Goal: Complete application form

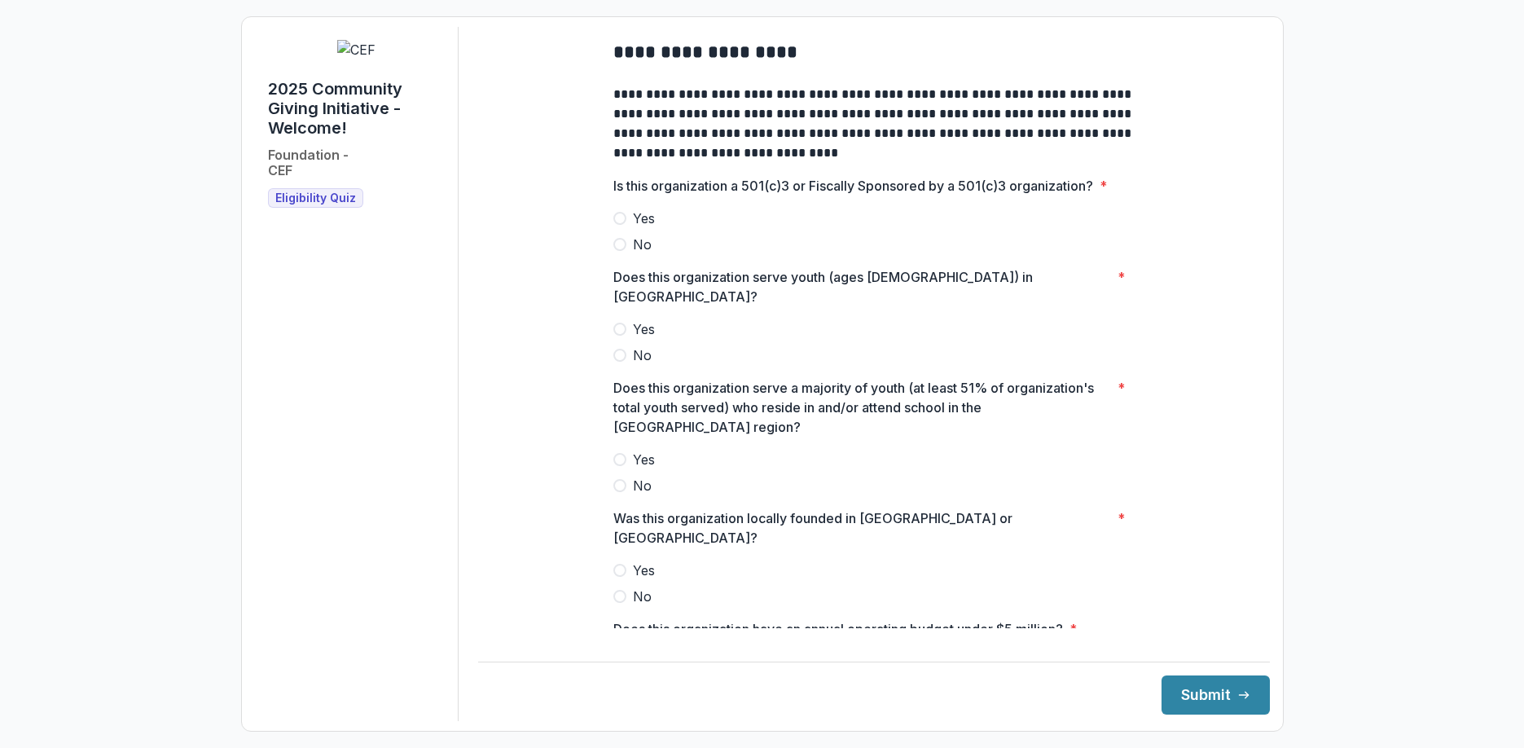
click at [617, 225] on span at bounding box center [619, 218] width 13 height 13
click at [615, 323] on span at bounding box center [619, 328] width 13 height 13
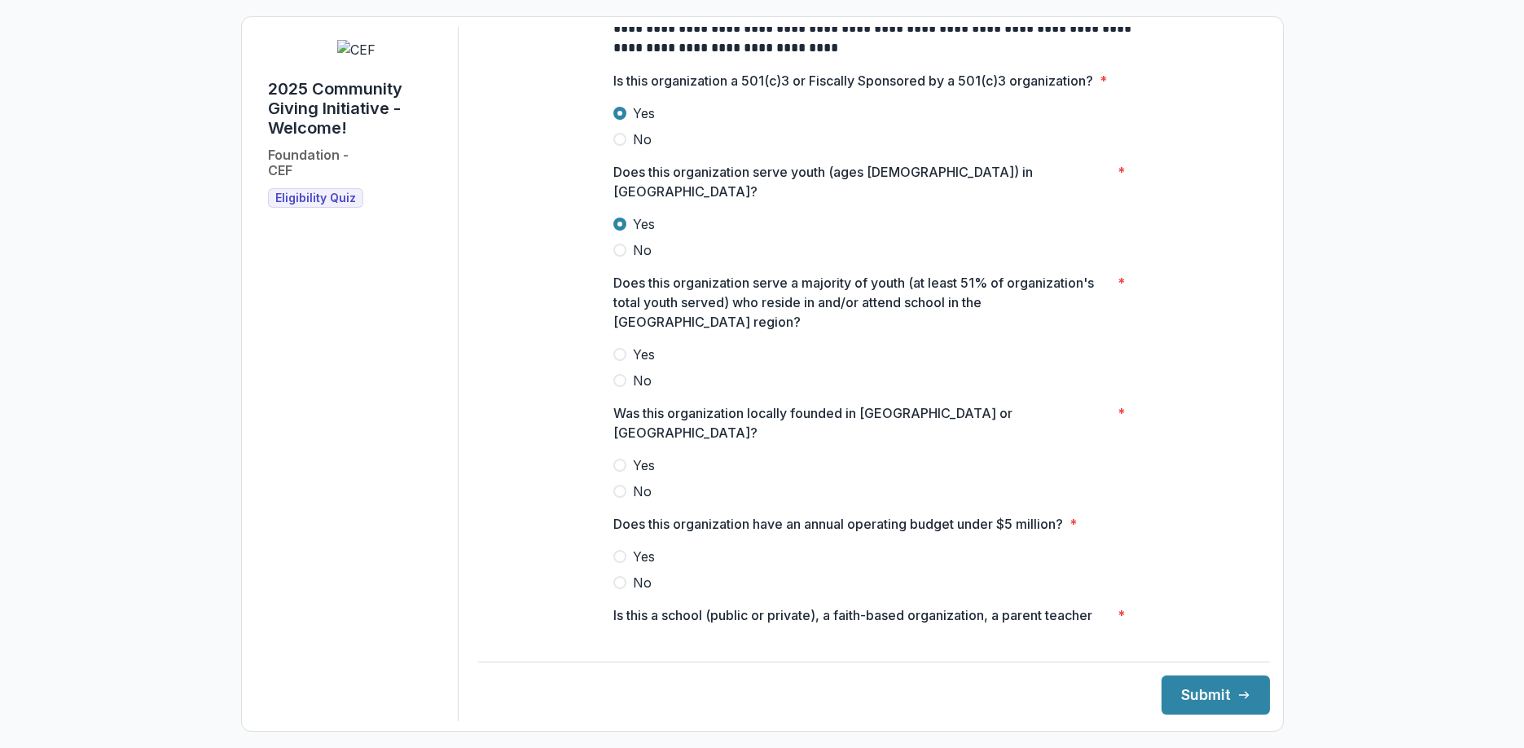
scroll to position [116, 0]
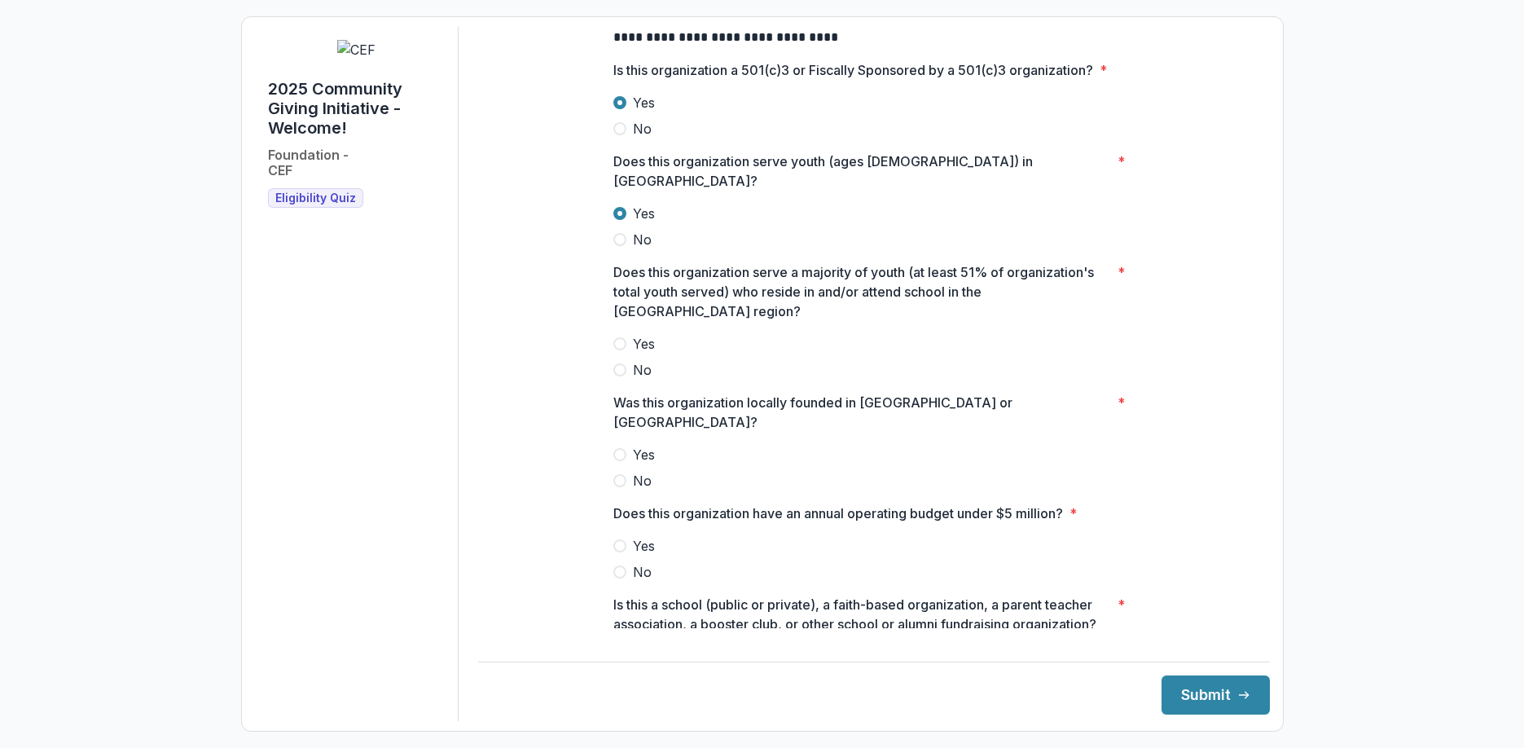
click at [613, 340] on span at bounding box center [619, 343] width 13 height 13
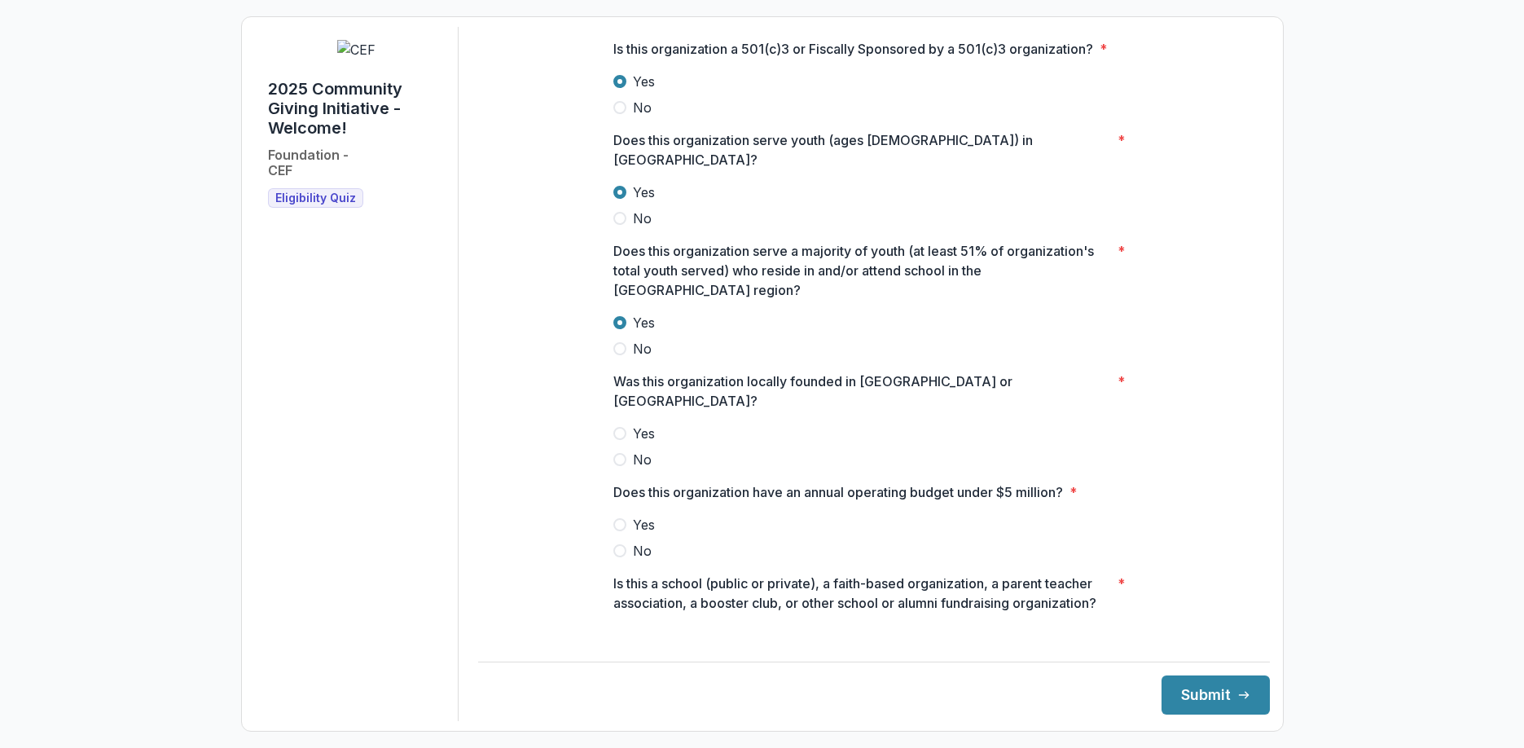
scroll to position [167, 0]
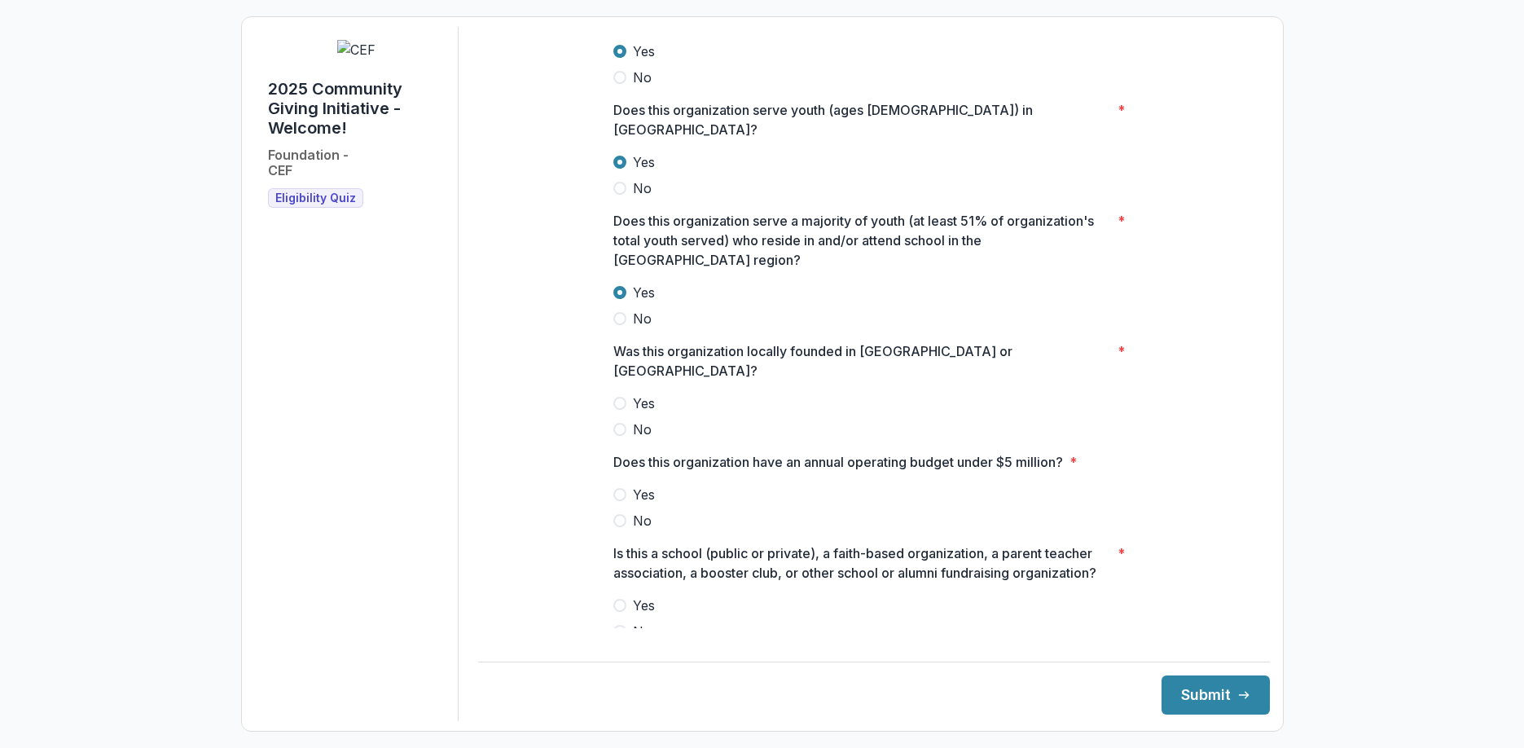
click at [620, 397] on span at bounding box center [619, 403] width 13 height 13
click at [618, 488] on span at bounding box center [619, 494] width 13 height 13
click at [621, 625] on span at bounding box center [619, 631] width 13 height 13
click at [1192, 686] on button "Submit" at bounding box center [1215, 694] width 108 height 39
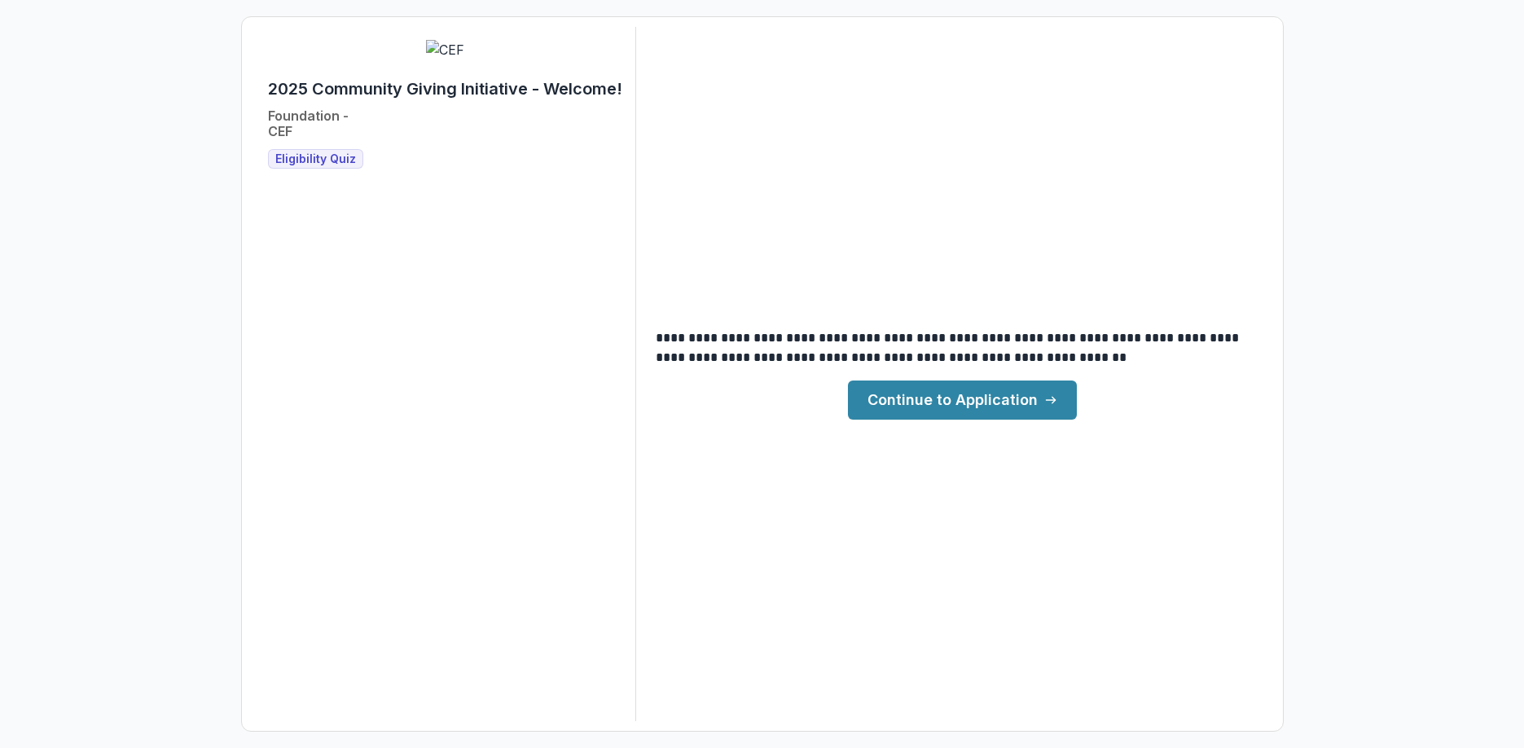
click at [935, 395] on link "Continue to Application" at bounding box center [962, 399] width 229 height 39
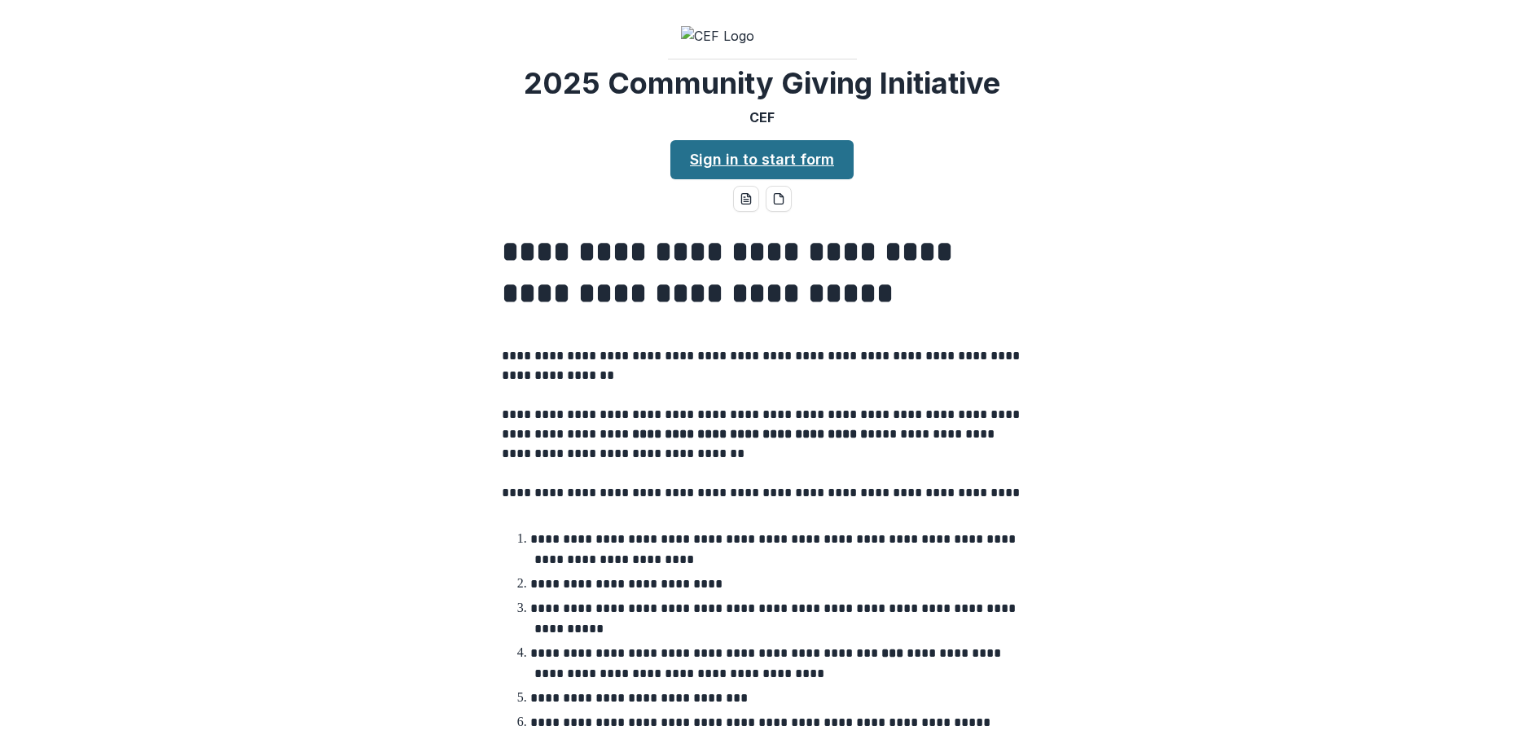
click at [774, 179] on link "Sign in to start form" at bounding box center [761, 159] width 183 height 39
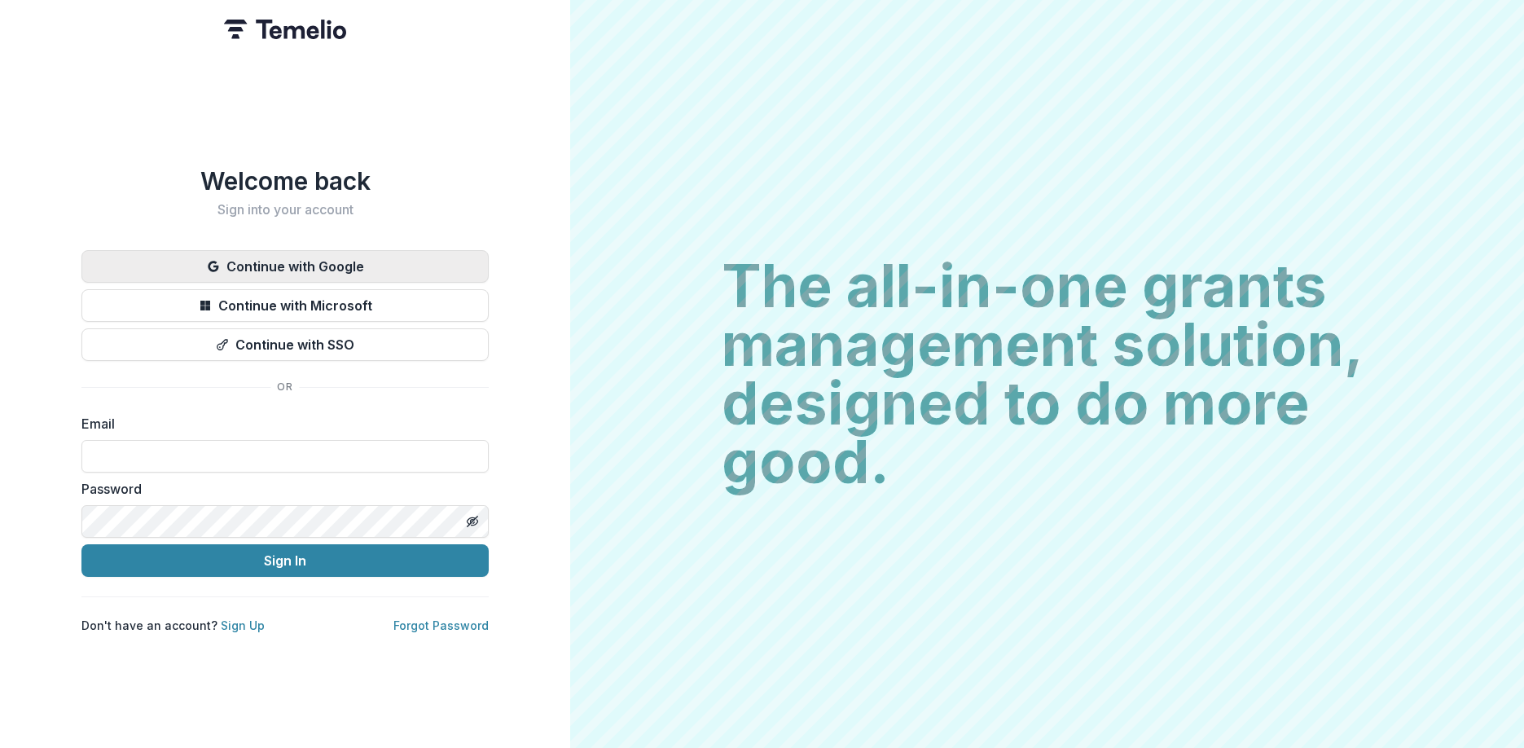
click at [320, 255] on button "Continue with Google" at bounding box center [284, 266] width 407 height 33
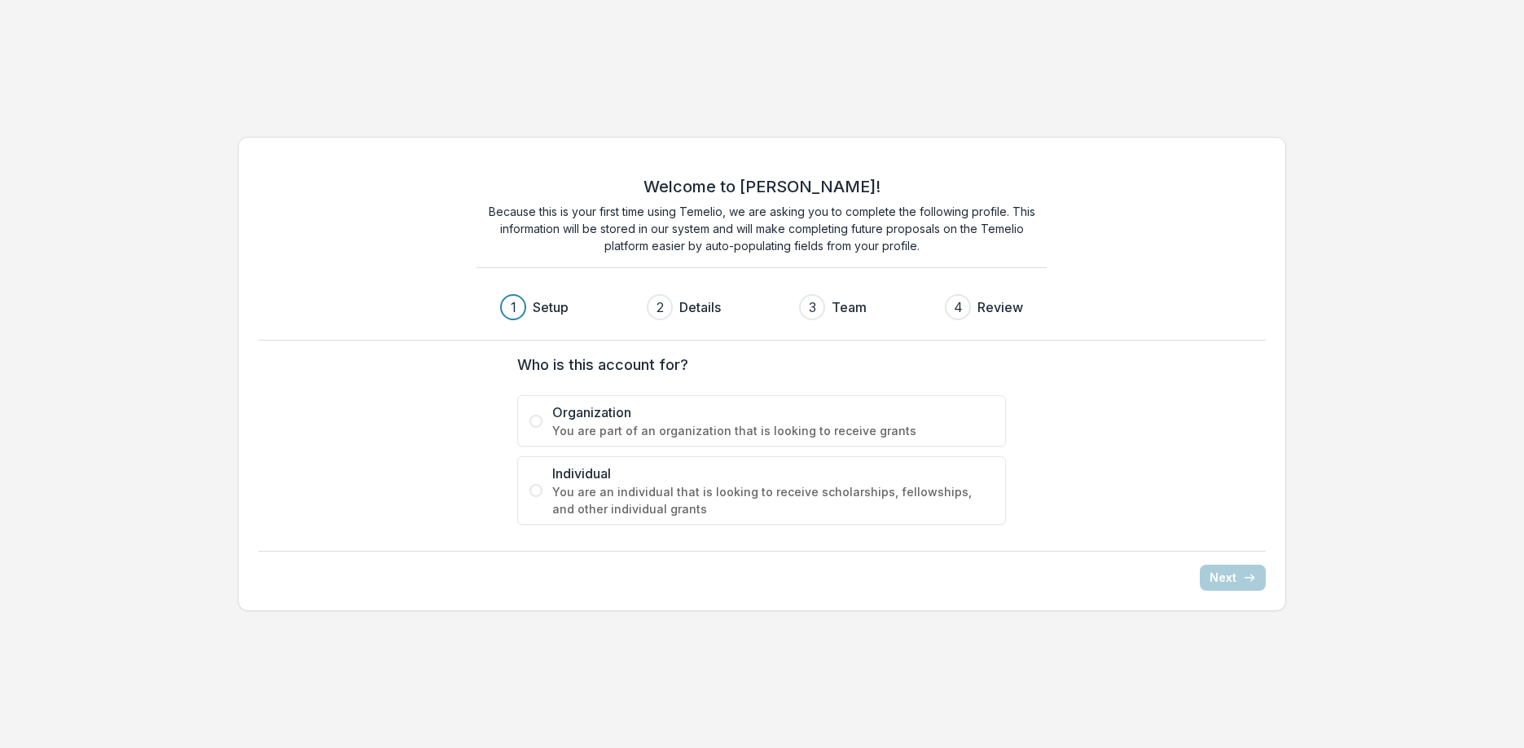
click at [537, 428] on label "Organization You are part of an organization that is looking to receive grants" at bounding box center [761, 420] width 489 height 51
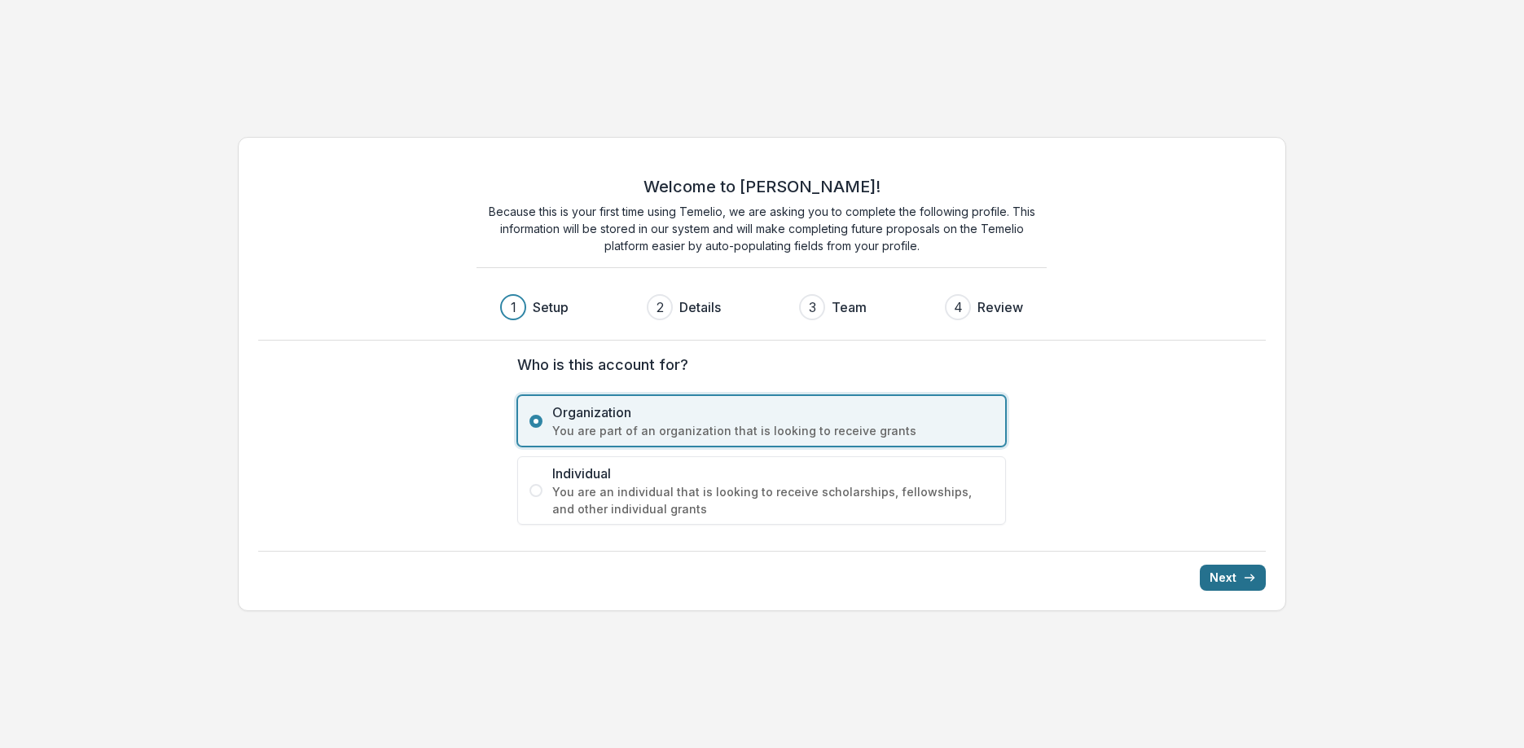
click at [1226, 584] on button "Next" at bounding box center [1232, 577] width 66 height 26
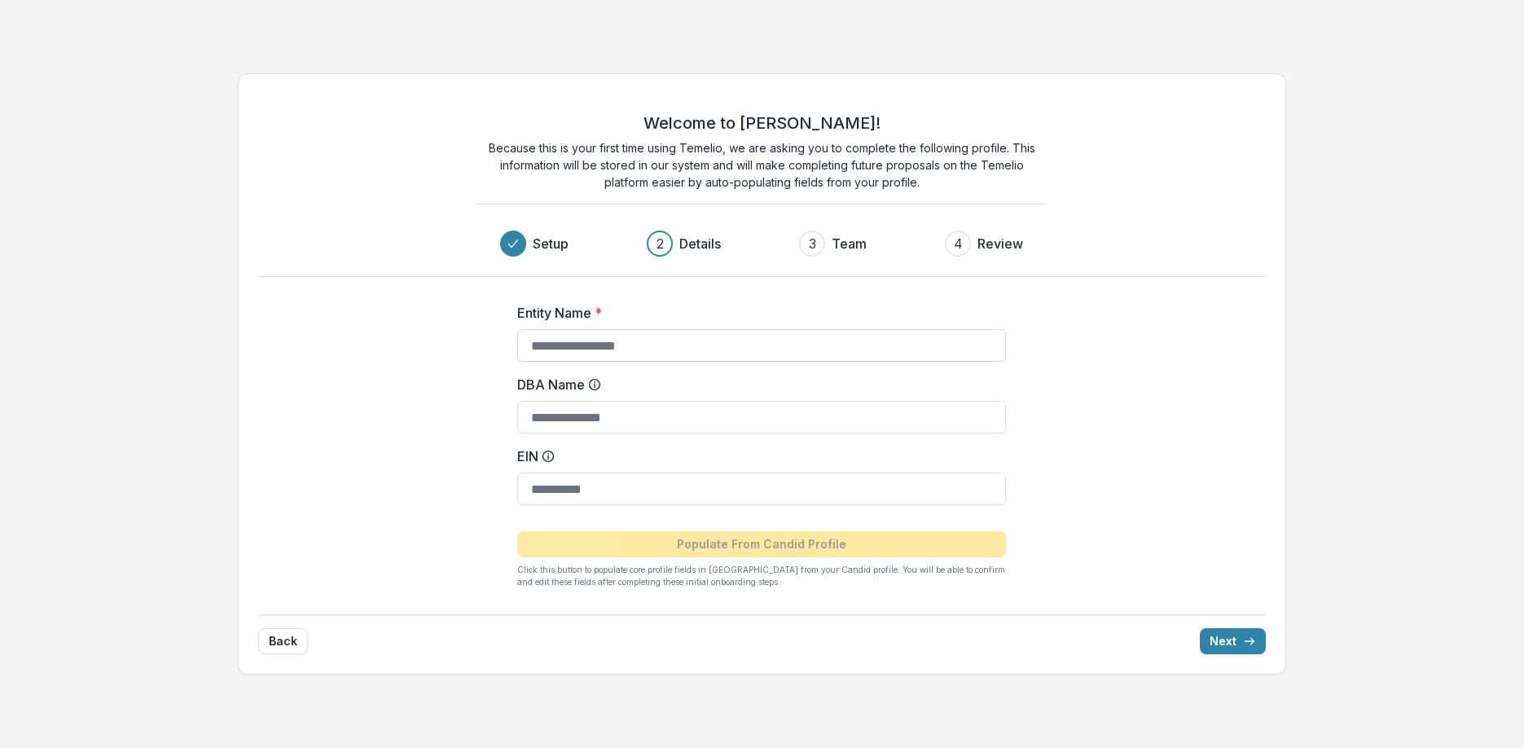
click at [603, 346] on input "Entity Name *" at bounding box center [761, 345] width 489 height 33
type input "**********"
click at [1219, 636] on button "Next" at bounding box center [1232, 641] width 66 height 26
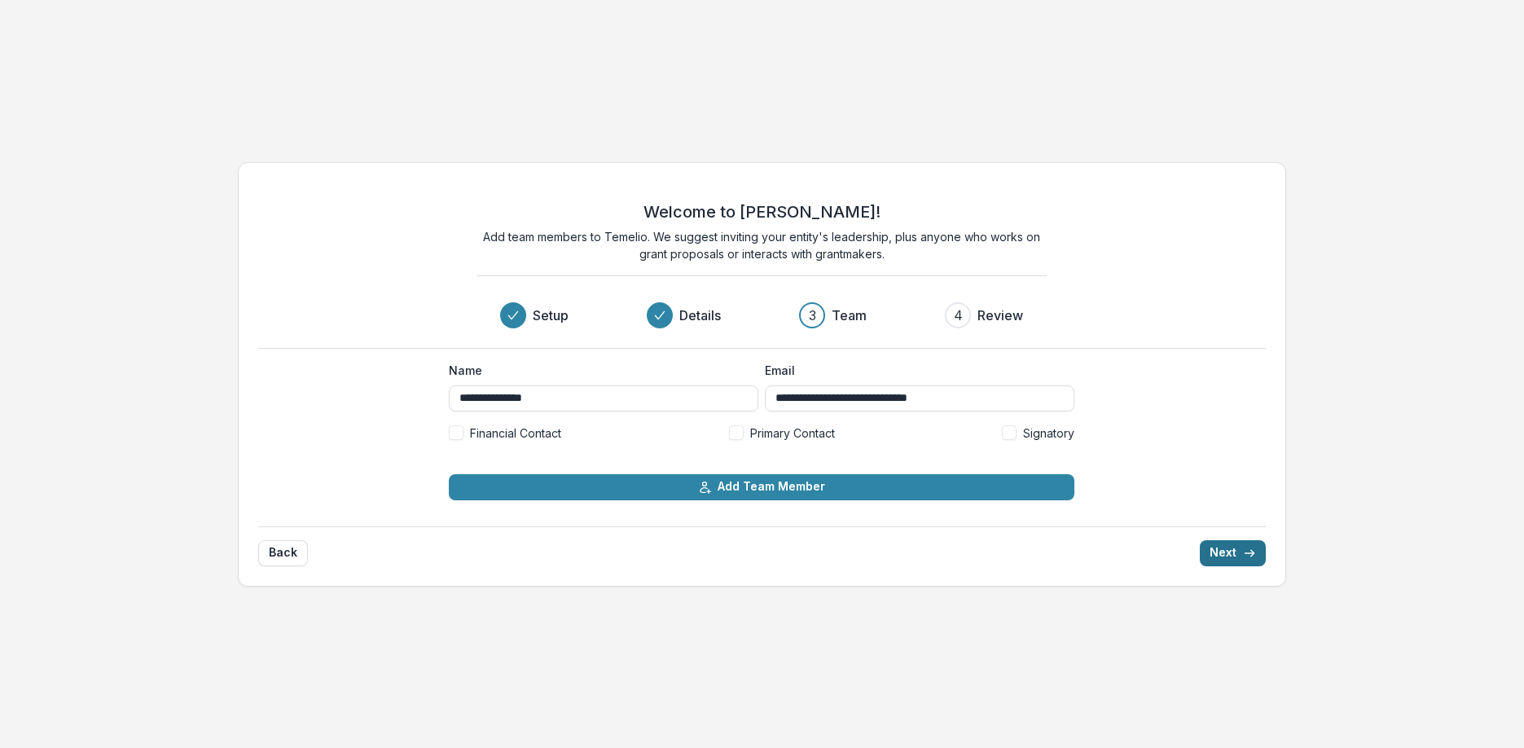
click at [1233, 553] on button "Next" at bounding box center [1232, 553] width 66 height 26
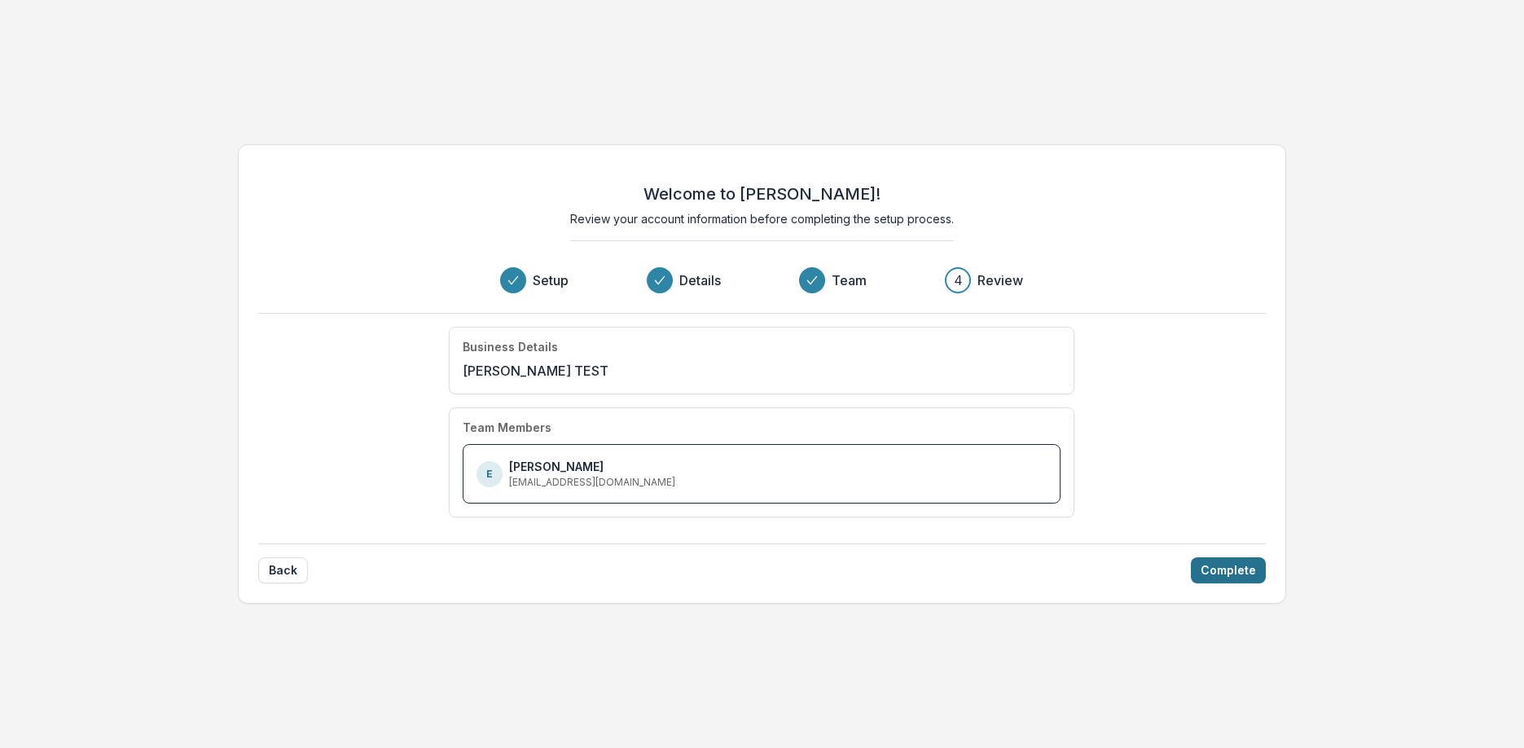
click at [1236, 569] on button "Complete" at bounding box center [1228, 570] width 75 height 26
